Goal: Task Accomplishment & Management: Use online tool/utility

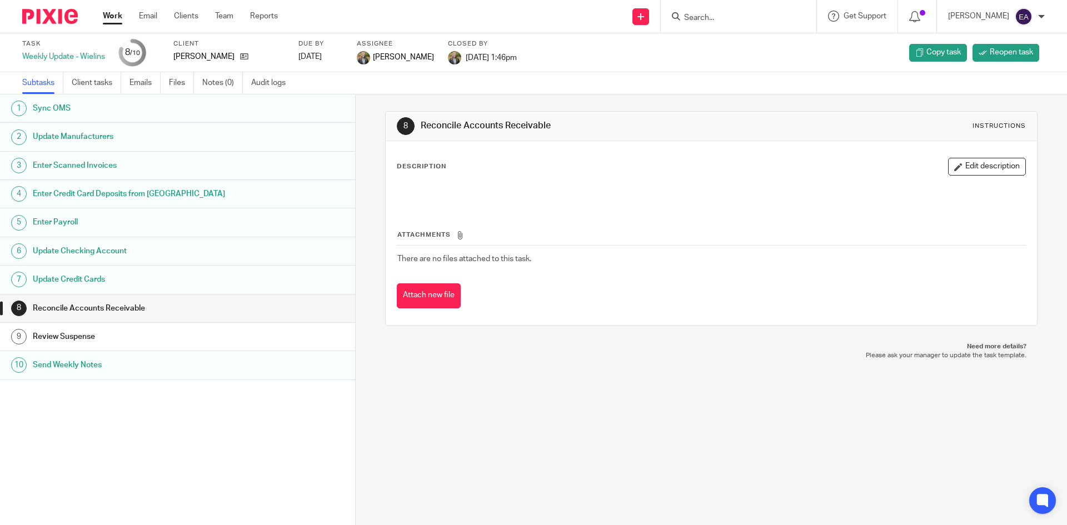
click at [62, 127] on link "2 Update Manufacturers" at bounding box center [177, 137] width 355 height 28
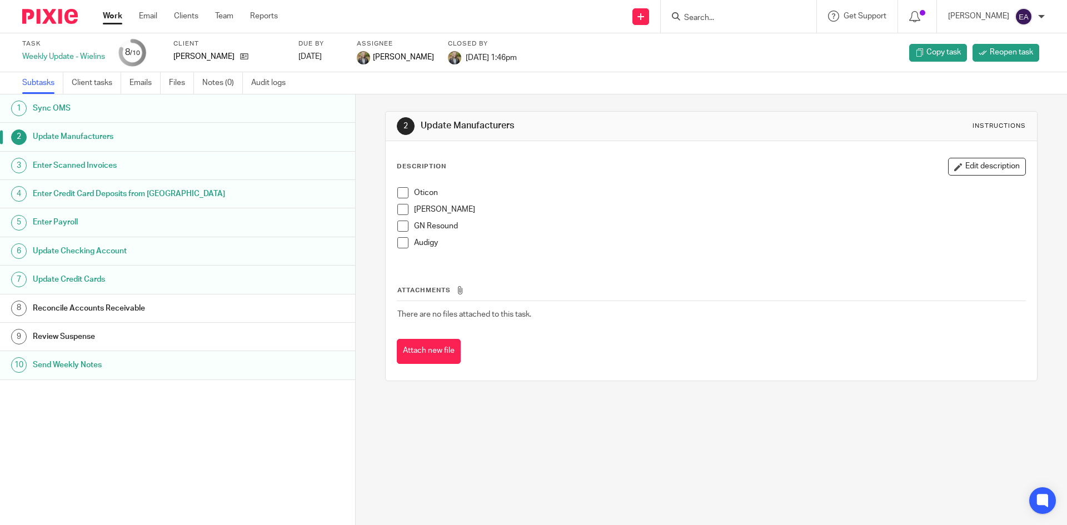
click at [398, 192] on span at bounding box center [402, 192] width 11 height 11
click at [402, 214] on span at bounding box center [402, 209] width 11 height 11
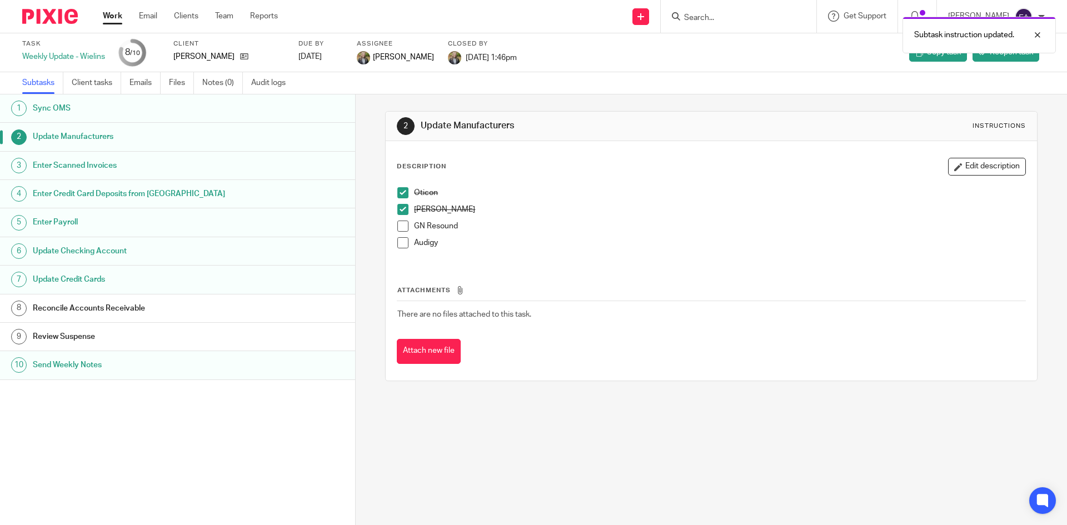
click at [399, 226] on span at bounding box center [402, 226] width 11 height 11
click at [401, 243] on span at bounding box center [402, 242] width 11 height 11
